Goal: Task Accomplishment & Management: Manage account settings

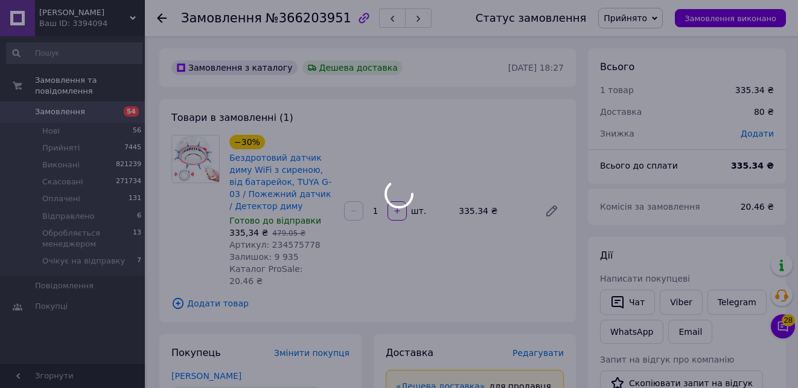
click at [543, 98] on div at bounding box center [399, 194] width 798 height 388
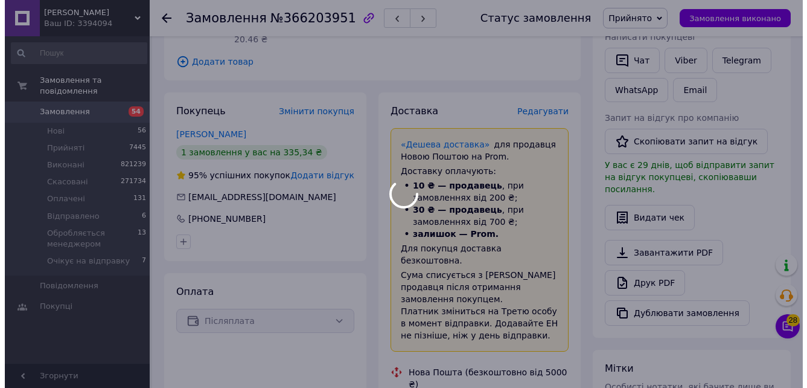
scroll to position [241, 0]
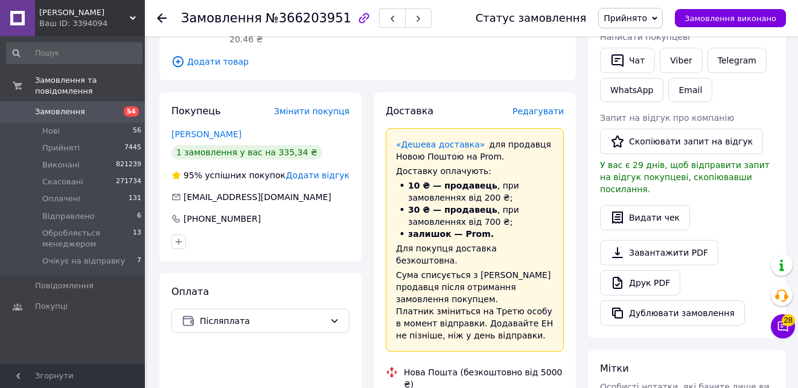
click at [543, 106] on span "Редагувати" at bounding box center [538, 111] width 51 height 10
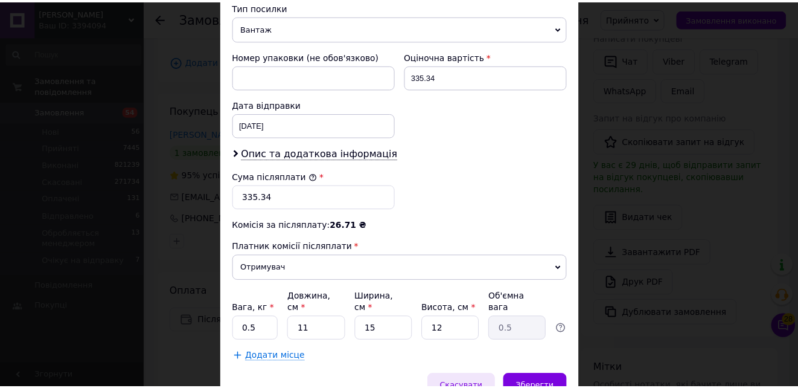
scroll to position [534, 0]
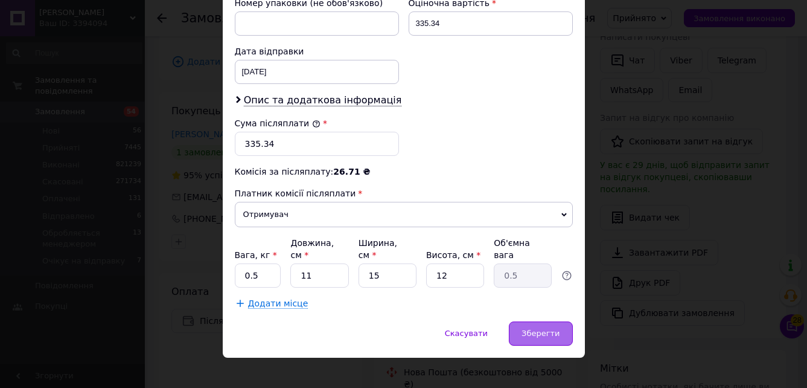
click at [539, 327] on div "Зберегти" at bounding box center [540, 333] width 63 height 24
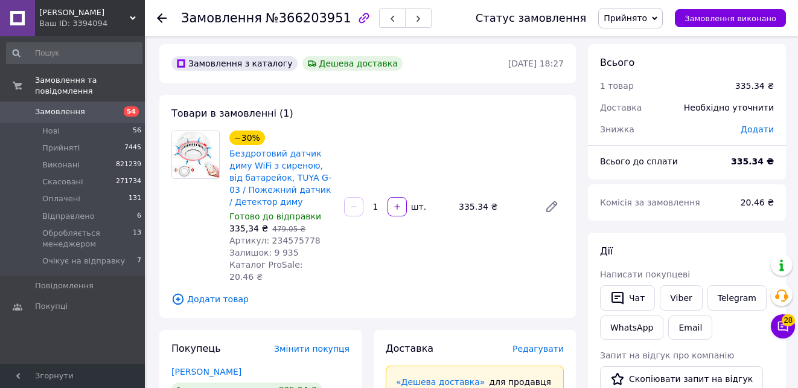
scroll to position [0, 0]
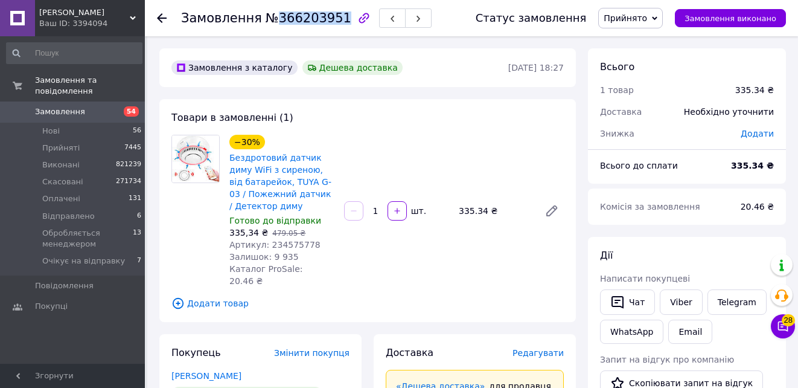
drag, startPoint x: 269, startPoint y: 19, endPoint x: 328, endPoint y: 14, distance: 60.0
click at [328, 14] on span "№366203951" at bounding box center [309, 18] width 86 height 14
drag, startPoint x: 328, startPoint y: 14, endPoint x: 293, endPoint y: 20, distance: 36.0
copy span "366203951"
click at [160, 19] on icon at bounding box center [162, 18] width 10 height 10
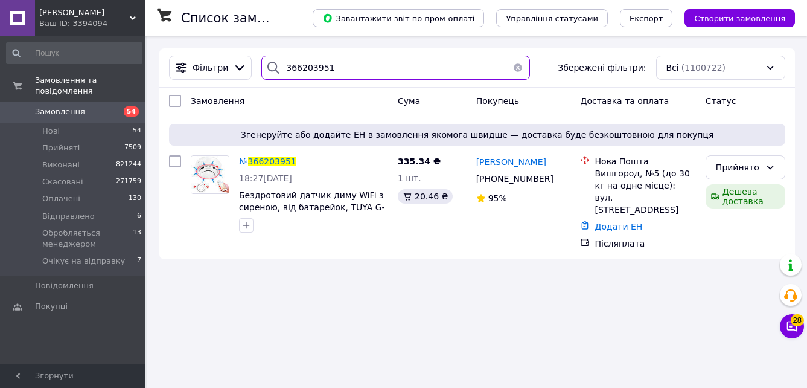
click at [342, 70] on input "366203951" at bounding box center [395, 68] width 269 height 24
type input "3"
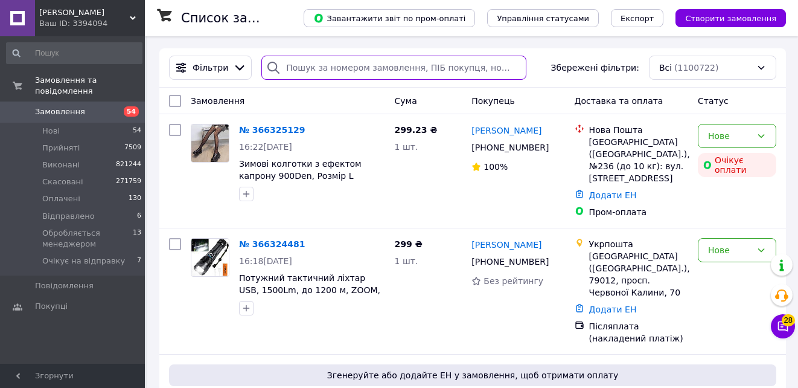
click at [313, 71] on input "search" at bounding box center [393, 68] width 264 height 24
type input "366207972"
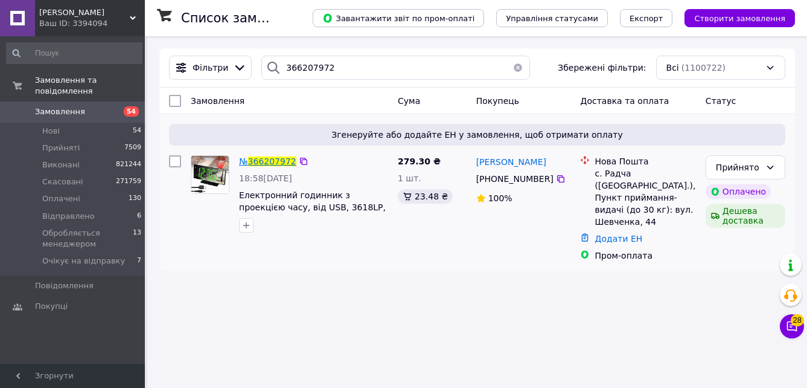
click at [273, 160] on span "366207972" at bounding box center [272, 161] width 48 height 10
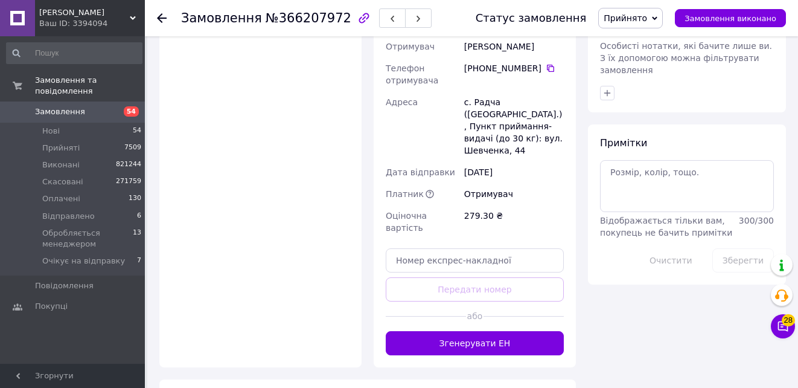
scroll to position [966, 0]
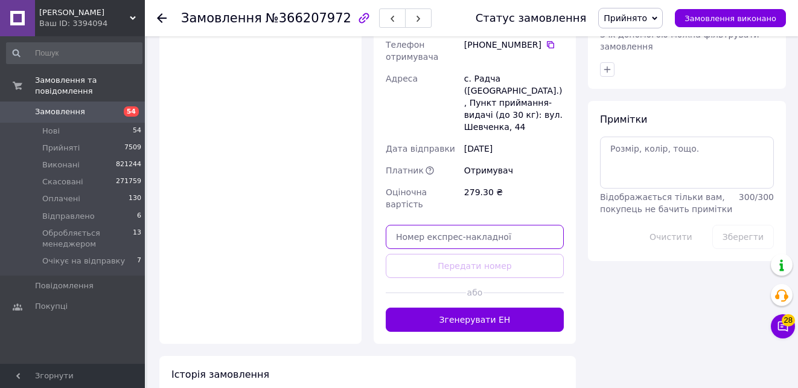
click at [463, 225] on input "text" at bounding box center [475, 237] width 178 height 24
paste input "20451269162071"
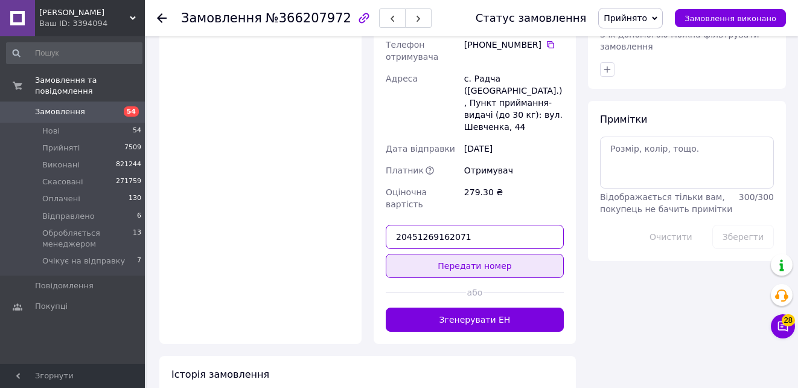
type input "20451269162071"
click at [503, 254] on button "Передати номер" at bounding box center [475, 266] width 178 height 24
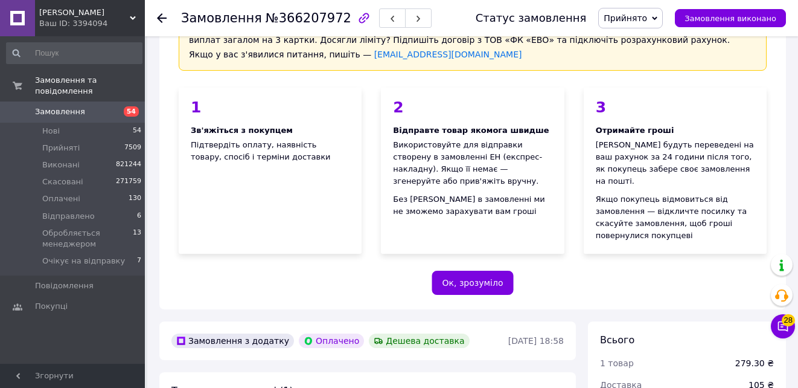
scroll to position [0, 0]
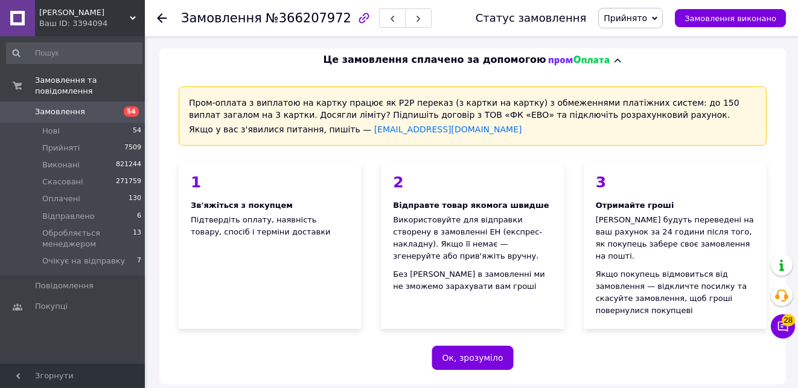
click at [160, 14] on icon at bounding box center [162, 18] width 10 height 10
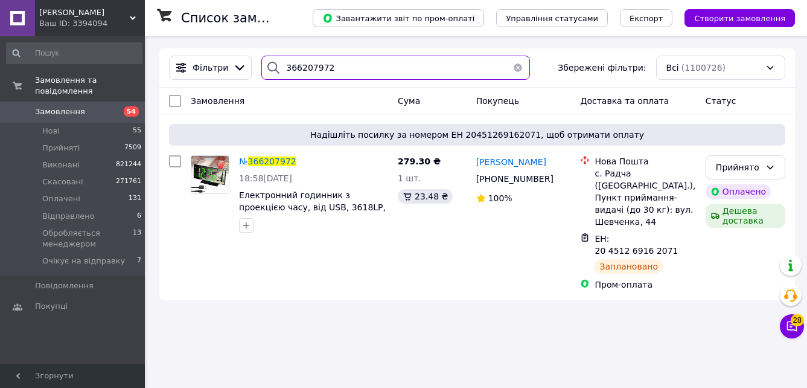
click at [327, 70] on input "366207972" at bounding box center [395, 68] width 269 height 24
type input "3"
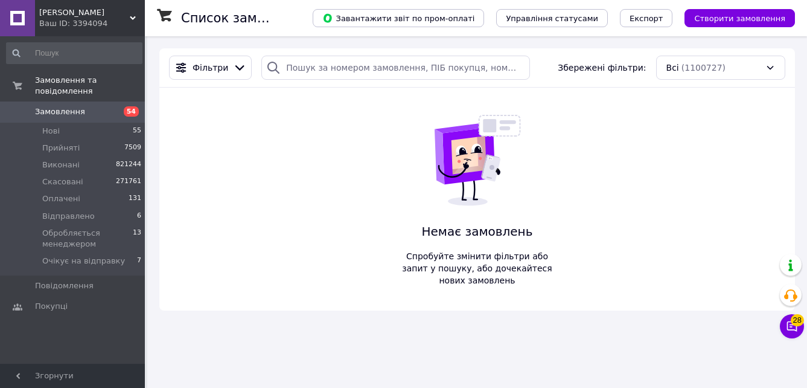
drag, startPoint x: 316, startPoint y: 69, endPoint x: 278, endPoint y: 69, distance: 37.4
click at [548, 95] on div "Фільтри Збережені фільтри: Всі (1100727) Немає замовлень Спробуйте змінити філь…" at bounding box center [477, 179] width 636 height 262
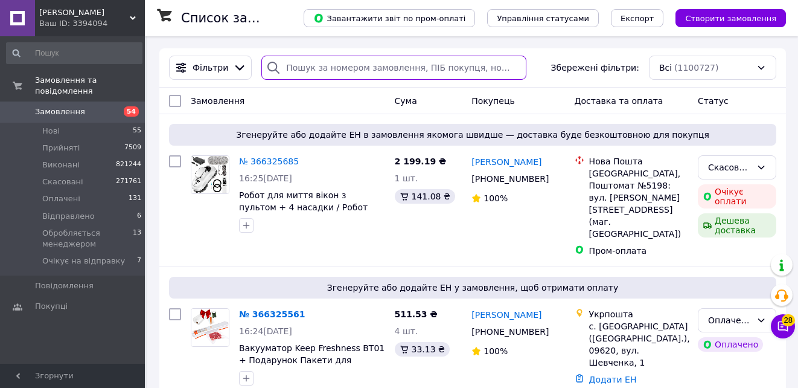
paste input "366203951"
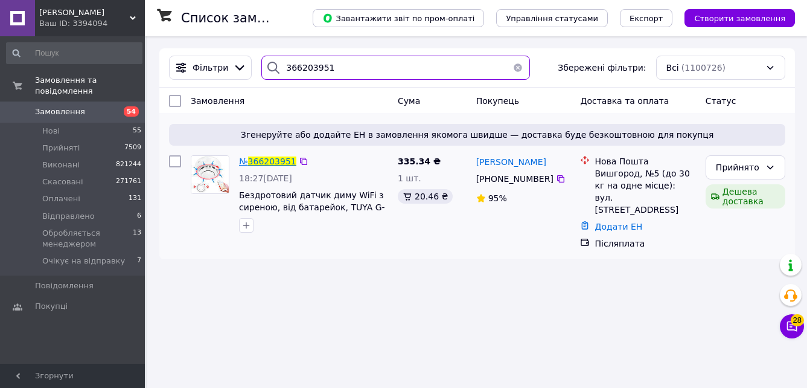
type input "366203951"
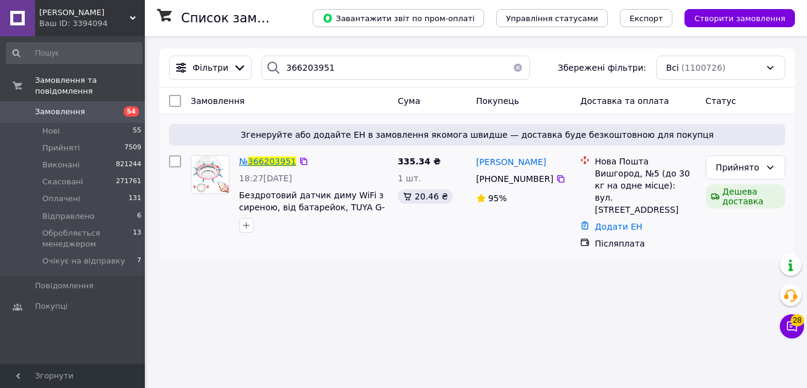
click at [266, 160] on span "366203951" at bounding box center [272, 161] width 48 height 10
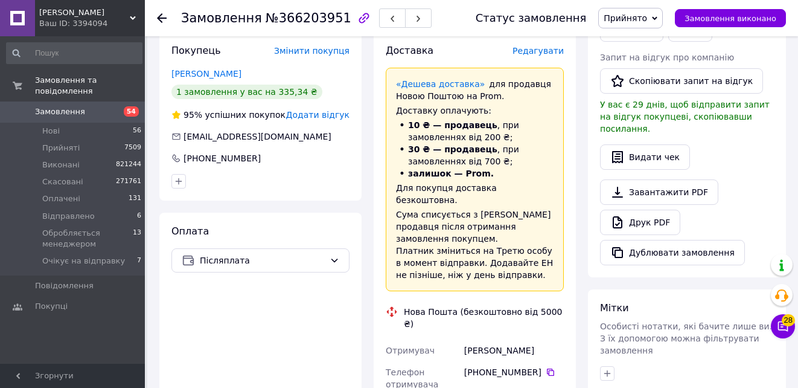
scroll to position [604, 0]
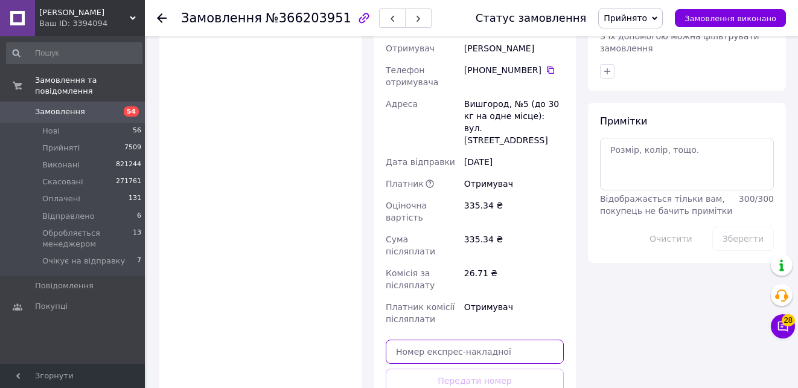
click at [484, 339] on input "text" at bounding box center [475, 351] width 178 height 24
paste input "20451269128310"
type input "20451269128310"
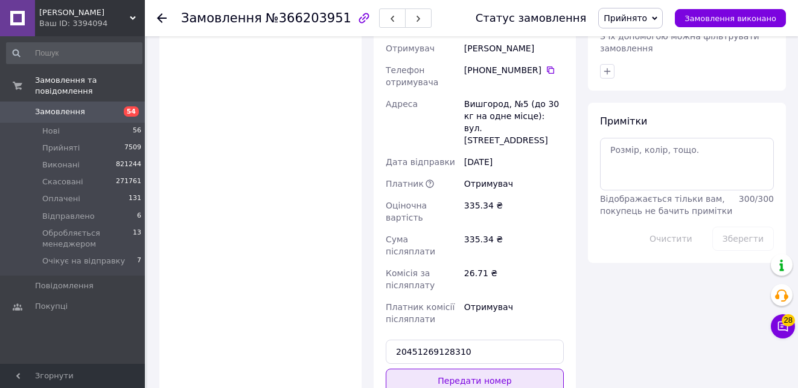
click at [525, 368] on button "Передати номер" at bounding box center [475, 380] width 178 height 24
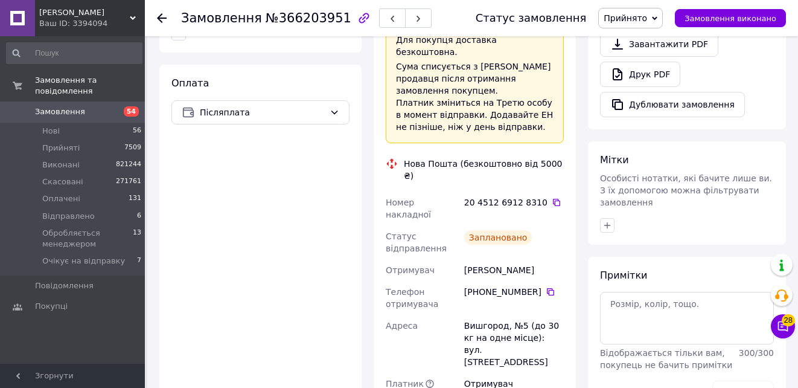
scroll to position [362, 0]
